Goal: Ask a question

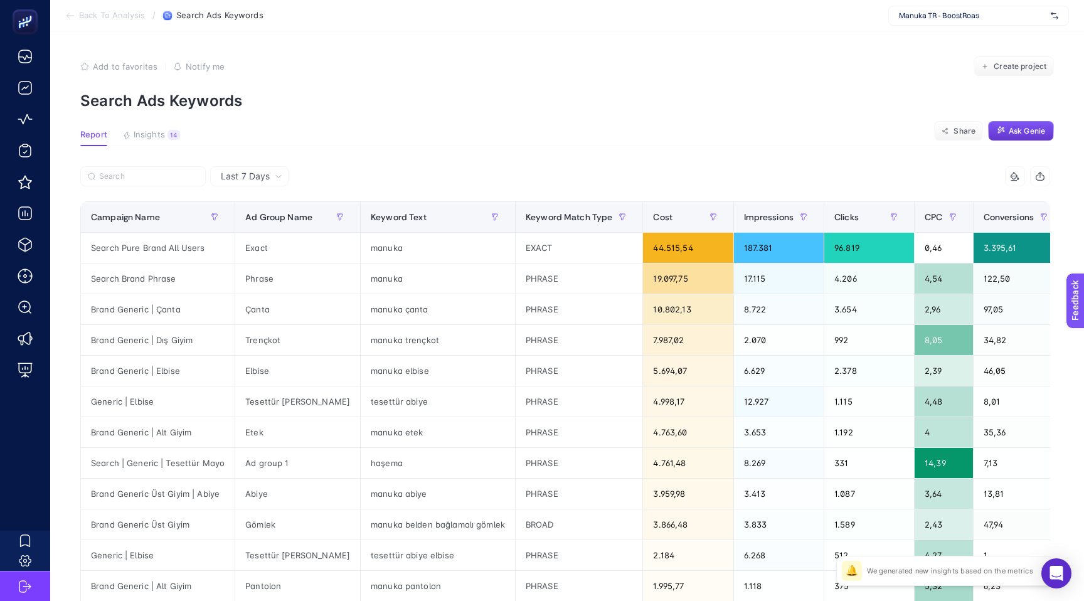
click at [1014, 130] on span "Ask Genie" at bounding box center [1027, 131] width 36 height 10
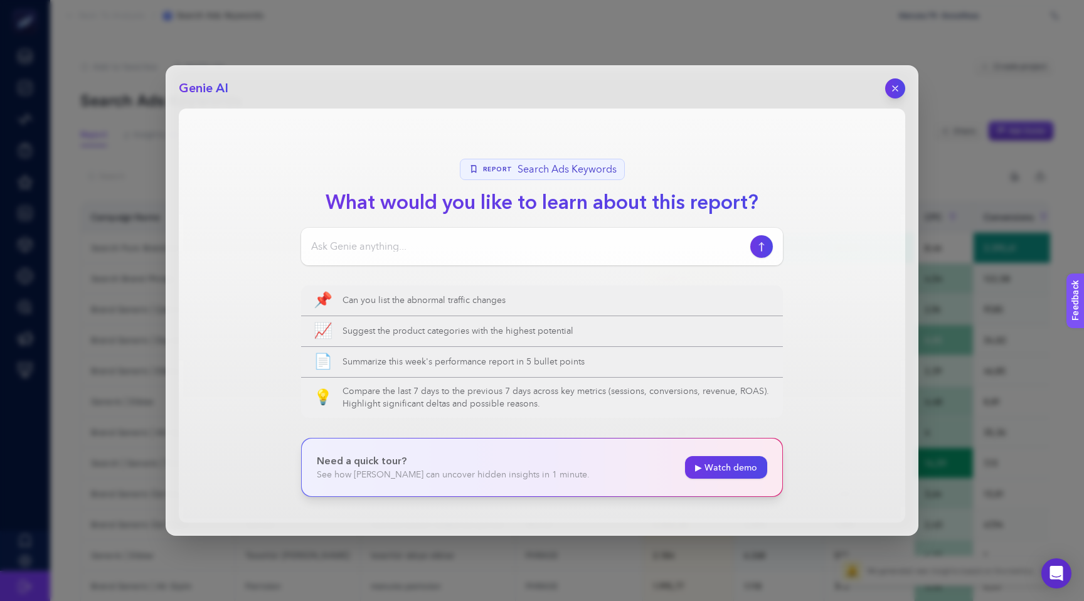
click at [483, 243] on input at bounding box center [528, 246] width 434 height 15
type input "son [DEMOGRAPHIC_DATA] haftada en düşük performns gösteren anahtar kelimeler"
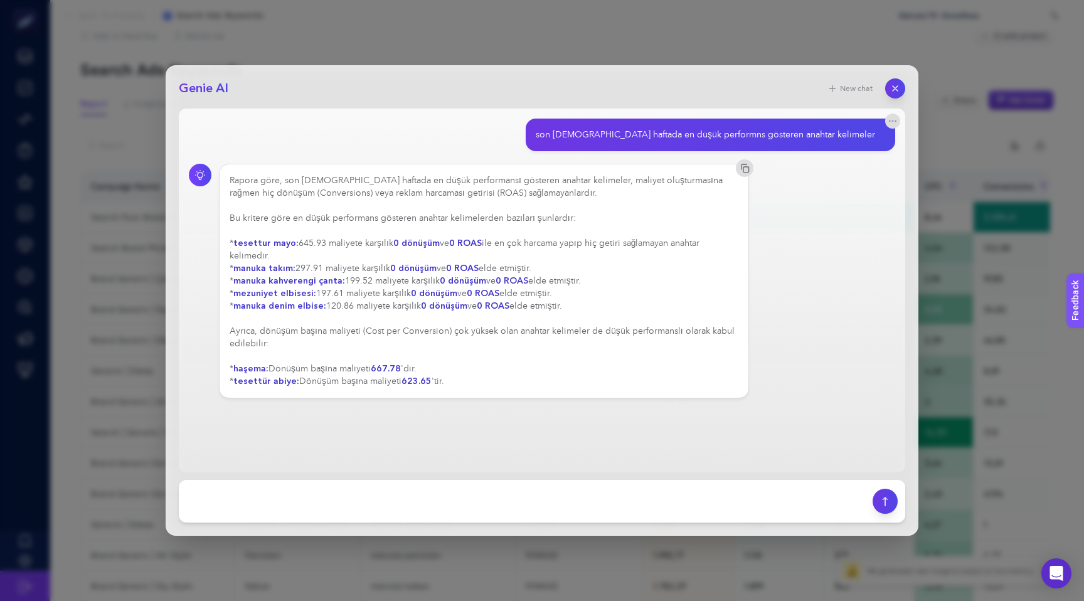
scroll to position [26, 0]
click at [330, 499] on textarea at bounding box center [525, 501] width 679 height 28
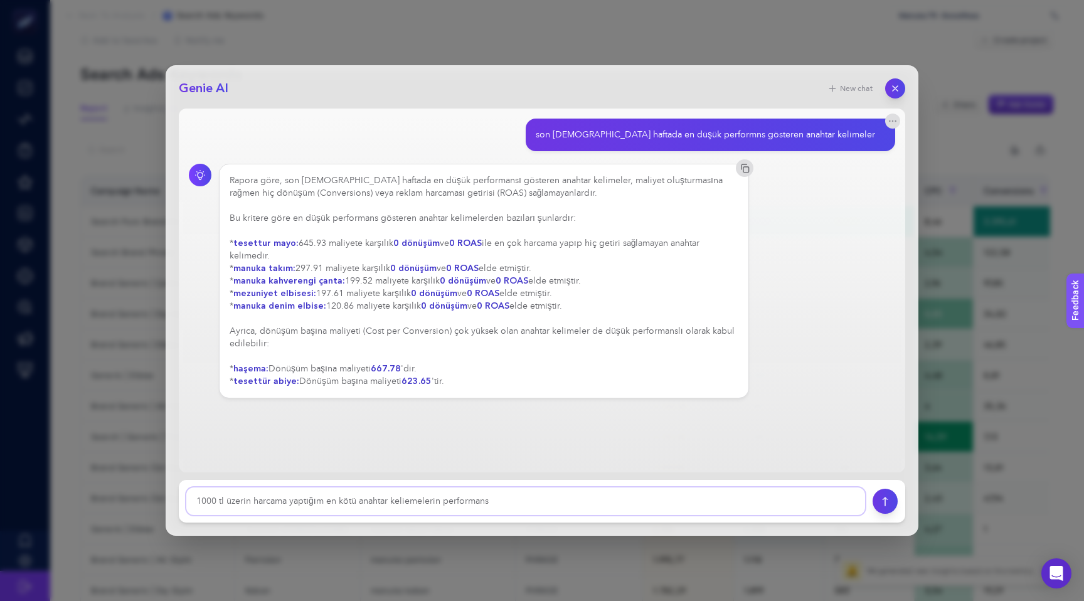
type textarea "1000 tl üzerin harcama yaptığım en kötü anahtar keliemelerin performansı"
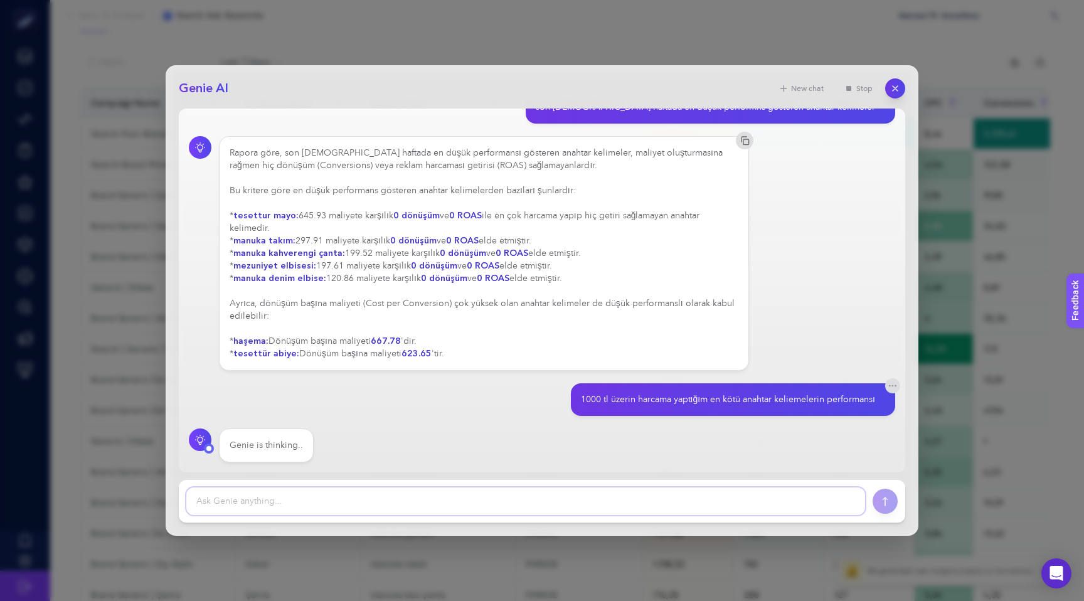
scroll to position [115, 0]
click at [341, 385] on div "1000 tl üzerin harcama yaptığım en kötü anahtar keliemelerin performansı" at bounding box center [542, 399] width 706 height 33
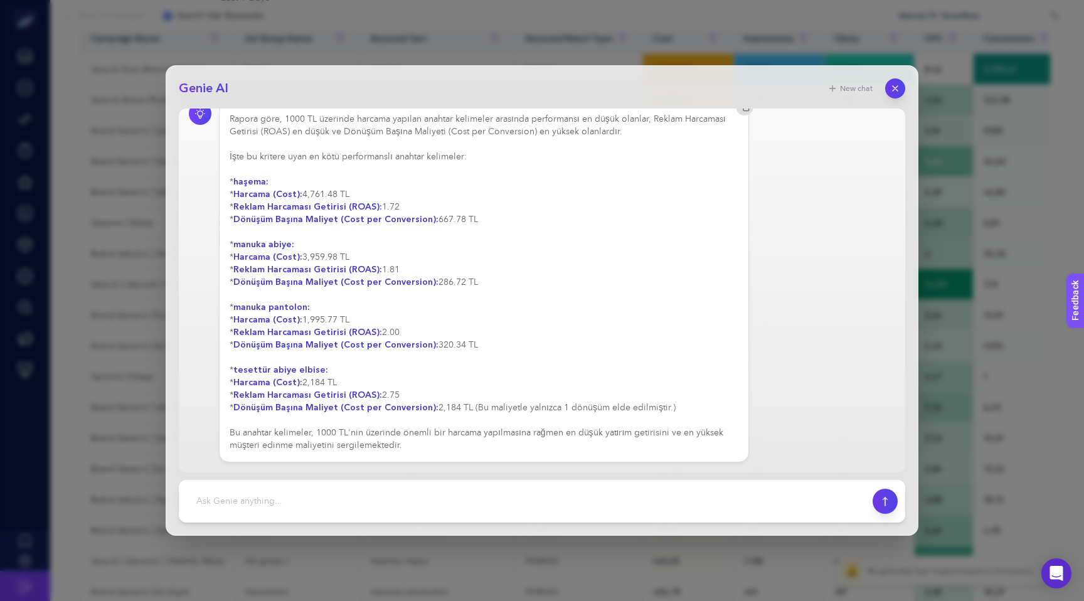
scroll to position [181, 0]
click at [361, 501] on textarea at bounding box center [525, 501] width 679 height 28
type textarea "500 tl üzeri 1 roasın altında olanlar"
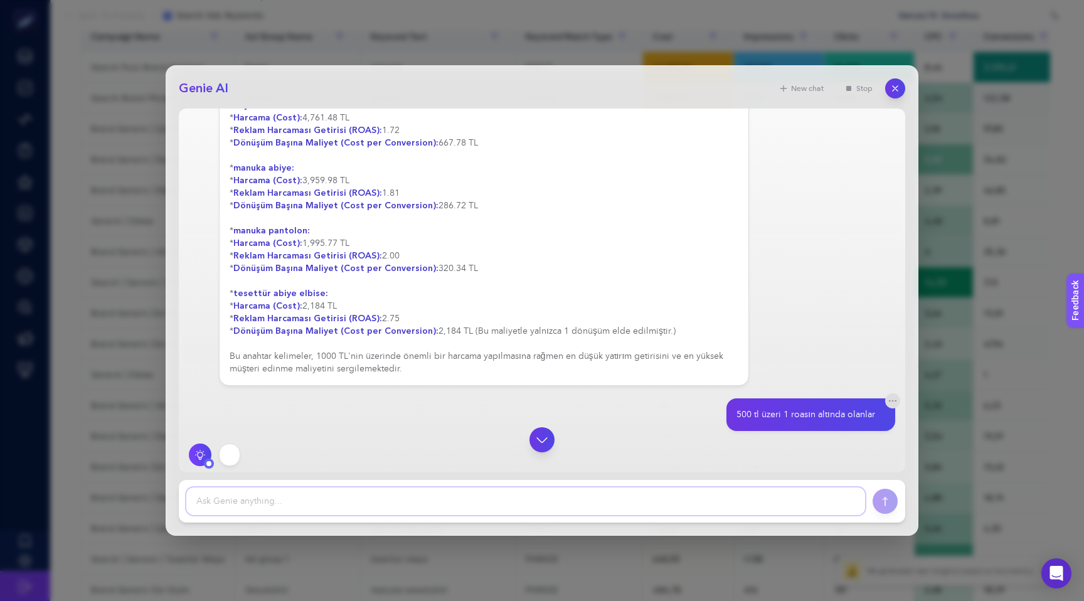
scroll to position [434, 0]
